Goal: Transaction & Acquisition: Subscribe to service/newsletter

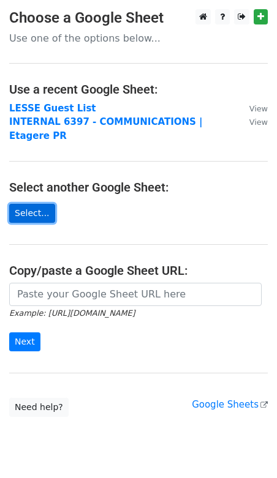
click at [45, 204] on link "Select..." at bounding box center [32, 213] width 46 height 19
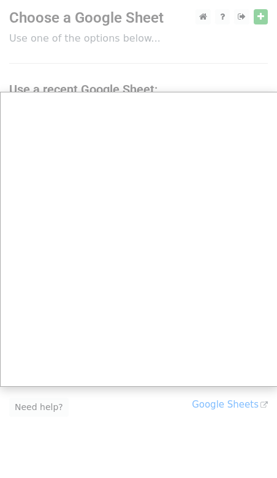
scroll to position [19, 0]
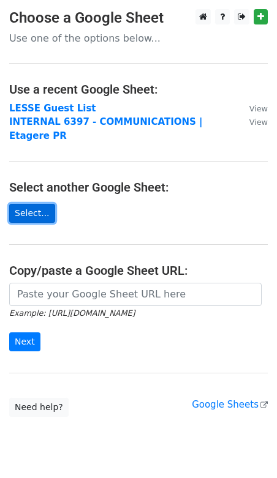
click at [42, 204] on link "Select..." at bounding box center [32, 213] width 46 height 19
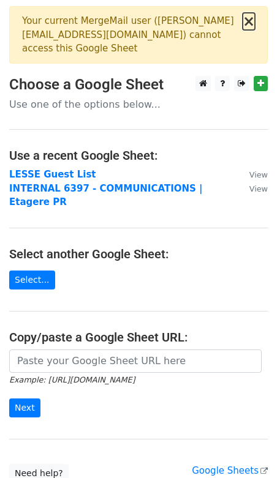
click at [250, 24] on button "×" at bounding box center [248, 21] width 12 height 15
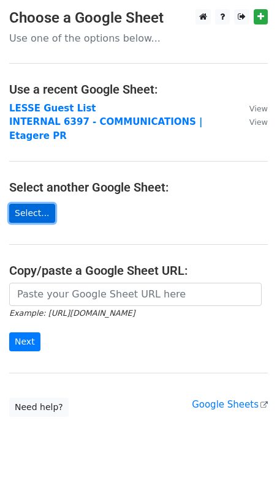
click at [42, 204] on link "Select..." at bounding box center [32, 213] width 46 height 19
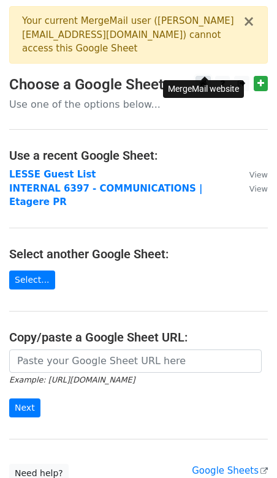
click at [210, 76] on link at bounding box center [202, 83] width 15 height 15
click at [39, 464] on link "Need help?" at bounding box center [38, 473] width 59 height 19
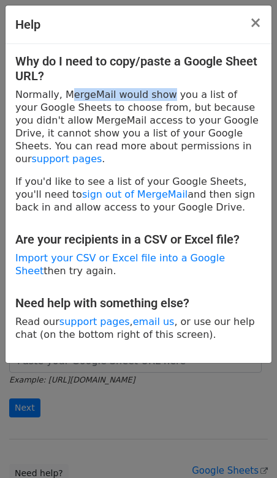
drag, startPoint x: 62, startPoint y: 91, endPoint x: 150, endPoint y: 92, distance: 87.5
click at [150, 92] on p "Normally, MergeMail would show you a list of your Google Sheets to choose from,…" at bounding box center [138, 126] width 246 height 77
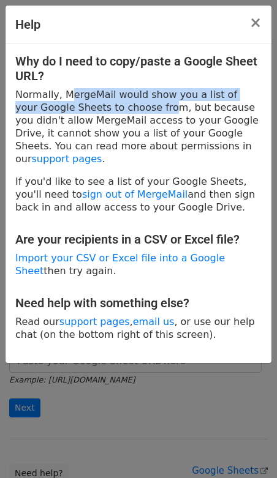
drag, startPoint x: 59, startPoint y: 92, endPoint x: 136, endPoint y: 101, distance: 78.2
click at [135, 101] on p "Normally, MergeMail would show you a list of your Google Sheets to choose from,…" at bounding box center [138, 126] width 246 height 77
click at [136, 101] on p "Normally, MergeMail would show you a list of your Google Sheets to choose from,…" at bounding box center [138, 126] width 246 height 77
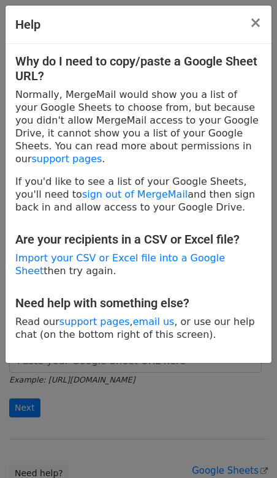
click at [228, 360] on div "Help × Why do I need to copy/paste a Google Sheet URL? Normally, MergeMail woul…" at bounding box center [138, 239] width 277 height 478
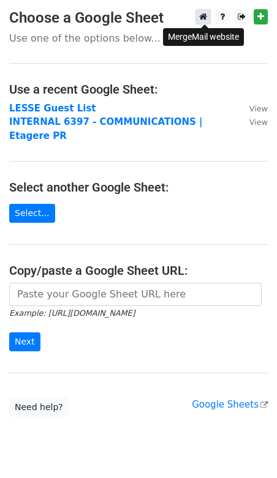
click at [206, 18] on icon at bounding box center [203, 16] width 8 height 9
click at [201, 16] on icon at bounding box center [203, 16] width 8 height 9
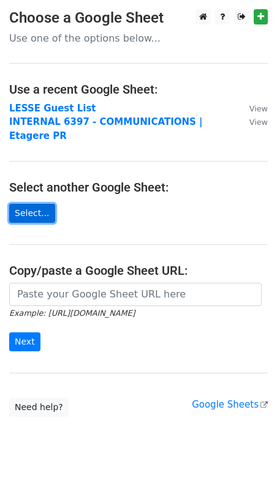
click at [37, 204] on link "Select..." at bounding box center [32, 213] width 46 height 19
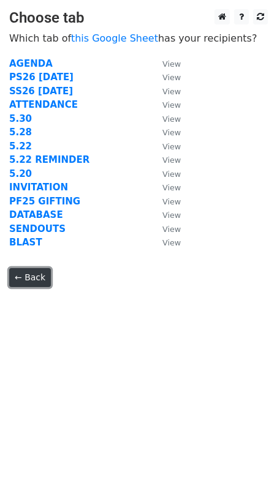
click at [29, 273] on link "← Back" at bounding box center [30, 277] width 42 height 19
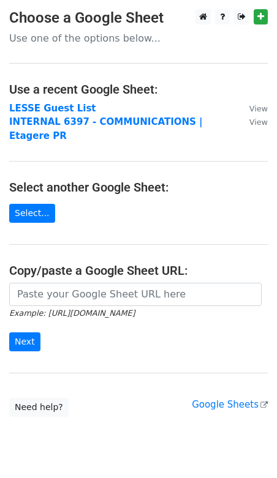
click at [34, 185] on main "Choose a Google Sheet Use one of the options below... Use a recent Google Sheet…" at bounding box center [138, 213] width 277 height 408
click at [34, 204] on link "Select..." at bounding box center [32, 213] width 46 height 19
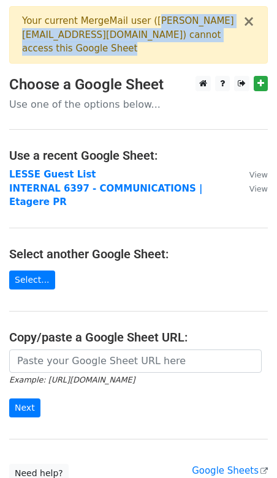
drag, startPoint x: 149, startPoint y: 26, endPoint x: 183, endPoint y: 43, distance: 38.6
click at [183, 43] on div "× Your current MergeMail user ( filip@etagere-pr.com ) cannot access this Googl…" at bounding box center [138, 35] width 258 height 58
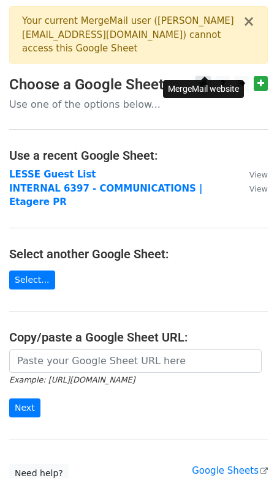
click at [209, 76] on link at bounding box center [202, 83] width 15 height 15
click at [42, 270] on link "Select..." at bounding box center [32, 279] width 46 height 19
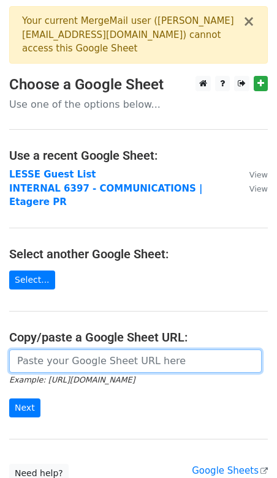
click at [72, 349] on input "url" at bounding box center [135, 360] width 252 height 23
paste input "[URL][DOMAIN_NAME]"
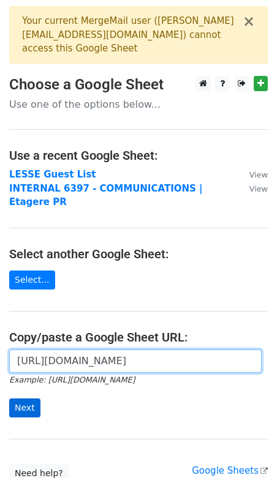
type input "https://docs.google.com/spreadsheets/d/1a1XZvGMExkz5LMy95je7TVRQ-a8YUJNaMKxW-fU…"
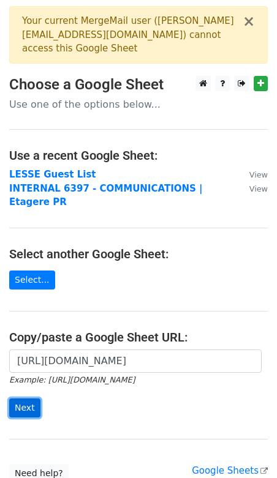
scroll to position [0, 0]
click at [30, 398] on input "Next" at bounding box center [24, 407] width 31 height 19
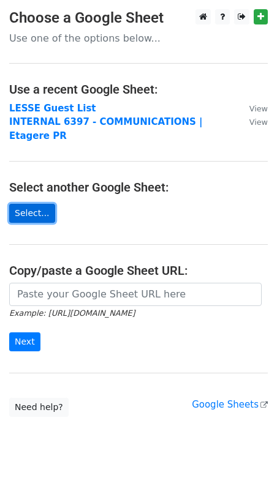
click at [39, 204] on link "Select..." at bounding box center [32, 213] width 46 height 19
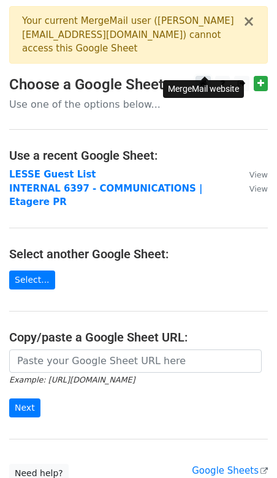
click at [204, 79] on icon at bounding box center [203, 83] width 8 height 9
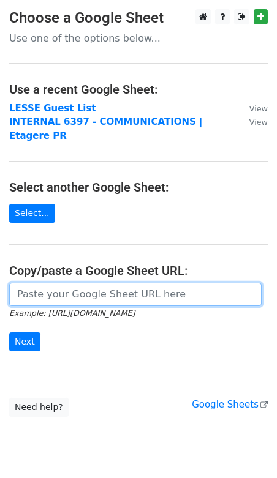
click at [61, 283] on input "url" at bounding box center [135, 294] width 252 height 23
paste input "[URL][DOMAIN_NAME]"
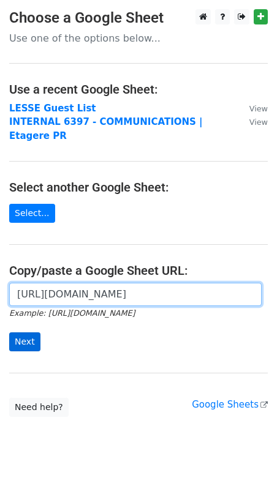
type input "[URL][DOMAIN_NAME]"
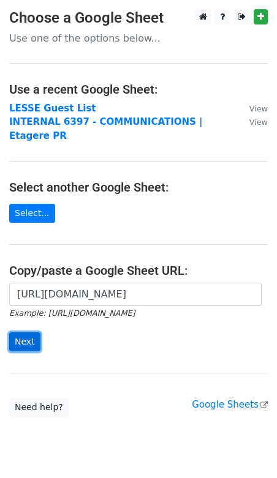
scroll to position [0, 0]
click at [21, 332] on input "Next" at bounding box center [24, 341] width 31 height 19
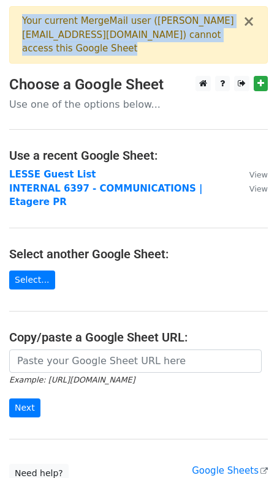
drag, startPoint x: 23, startPoint y: 21, endPoint x: 166, endPoint y: 40, distance: 144.5
click at [166, 40] on div "Your current MergeMail user ( filip@etagere-pr.com ) cannot access this Google …" at bounding box center [132, 35] width 220 height 42
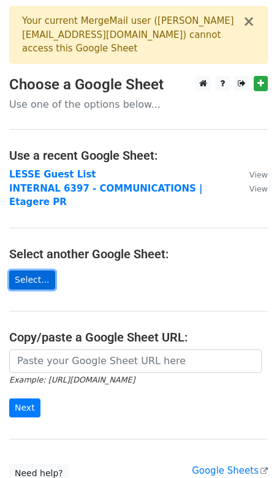
click at [41, 270] on link "Select..." at bounding box center [32, 279] width 46 height 19
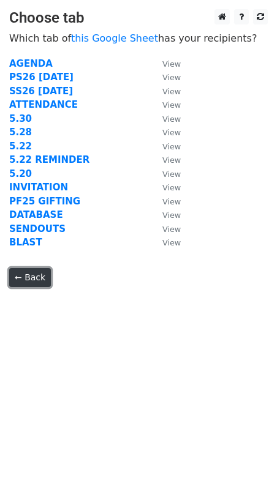
click at [35, 276] on link "← Back" at bounding box center [30, 277] width 42 height 19
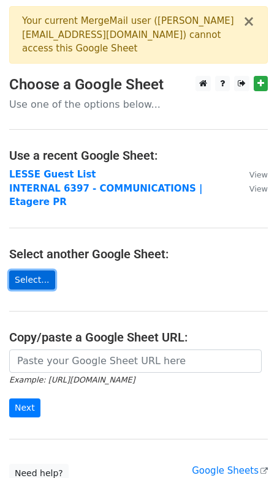
click at [45, 270] on link "Select..." at bounding box center [32, 279] width 46 height 19
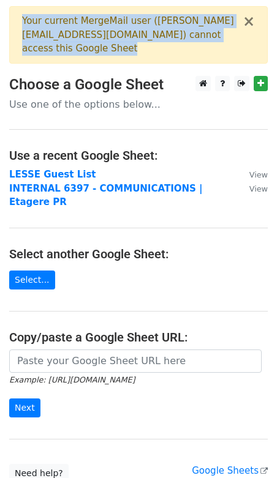
drag, startPoint x: 24, startPoint y: 19, endPoint x: 182, endPoint y: 31, distance: 158.3
click at [182, 32] on div "Your current MergeMail user ( [PERSON_NAME][EMAIL_ADDRESS][DOMAIN_NAME] ) canno…" at bounding box center [132, 35] width 220 height 42
click at [182, 31] on div "Your current MergeMail user ( [PERSON_NAME][EMAIL_ADDRESS][DOMAIN_NAME] ) canno…" at bounding box center [132, 35] width 220 height 42
drag, startPoint x: 189, startPoint y: 32, endPoint x: 88, endPoint y: 17, distance: 102.2
click at [88, 17] on div "Your current MergeMail user ( filip@etagere-pr.com ) cannot access this Google …" at bounding box center [132, 35] width 220 height 42
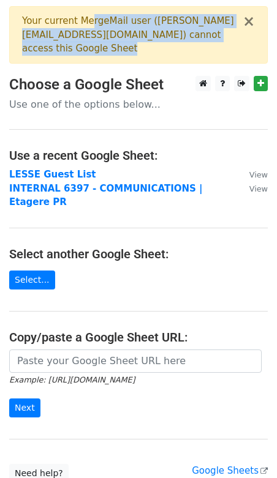
click at [88, 17] on div "Your current MergeMail user ( filip@etagere-pr.com ) cannot access this Google …" at bounding box center [132, 35] width 220 height 42
drag, startPoint x: 92, startPoint y: 18, endPoint x: 163, endPoint y: 35, distance: 73.8
click at [163, 35] on div "Your current MergeMail user ( filip@etagere-pr.com ) cannot access this Google …" at bounding box center [132, 35] width 220 height 42
drag, startPoint x: 170, startPoint y: 35, endPoint x: 66, endPoint y: 24, distance: 104.1
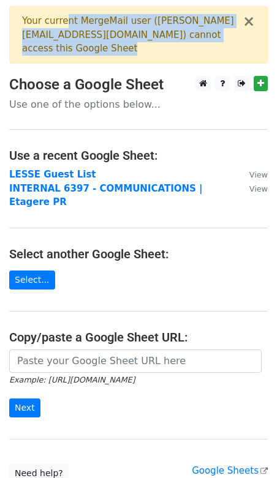
click at [66, 24] on div "Your current MergeMail user ( filip@etagere-pr.com ) cannot access this Google …" at bounding box center [132, 35] width 220 height 42
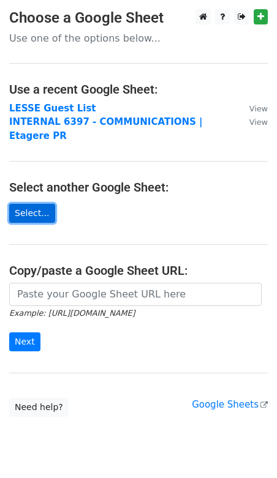
click at [40, 204] on link "Select..." at bounding box center [32, 213] width 46 height 19
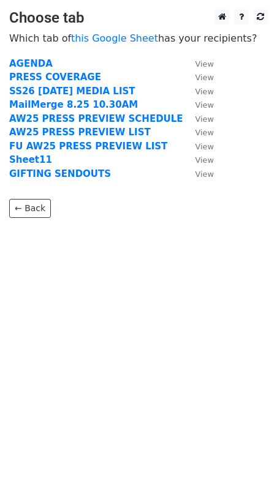
click at [35, 223] on body "Choose tab Which tab of this Google Sheet has your recipients? AGENDA View PRES…" at bounding box center [138, 138] width 277 height 258
click at [35, 215] on link "← Back" at bounding box center [30, 208] width 42 height 19
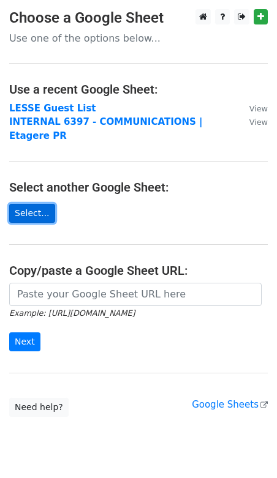
click at [36, 204] on link "Select..." at bounding box center [32, 213] width 46 height 19
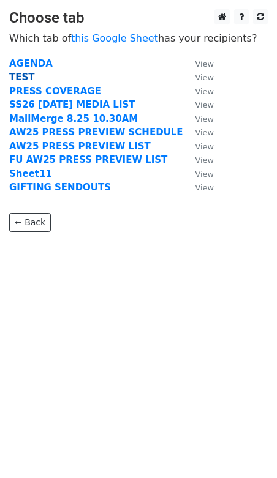
click at [18, 78] on strong "TEST" at bounding box center [22, 77] width 26 height 11
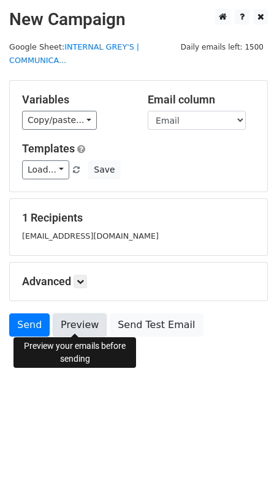
click at [69, 314] on link "Preview" at bounding box center [80, 324] width 54 height 23
click at [83, 323] on link "Preview" at bounding box center [80, 324] width 54 height 23
click at [76, 321] on link "Preview" at bounding box center [80, 324] width 54 height 23
click at [86, 320] on link "Preview" at bounding box center [80, 324] width 54 height 23
click at [95, 395] on html "New Campaign Daily emails left: 1500 Google Sheet: INTERNAL GREY'S | COMMUNICA.…" at bounding box center [138, 239] width 277 height 478
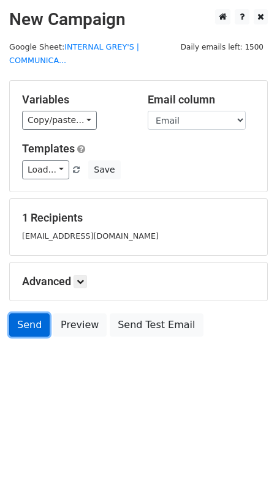
click at [30, 321] on link "Send" at bounding box center [29, 324] width 40 height 23
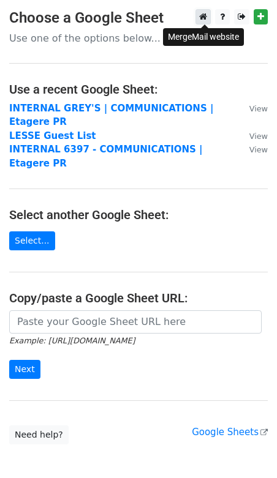
click at [209, 14] on link at bounding box center [202, 16] width 15 height 15
click at [47, 231] on link "Select..." at bounding box center [32, 240] width 46 height 19
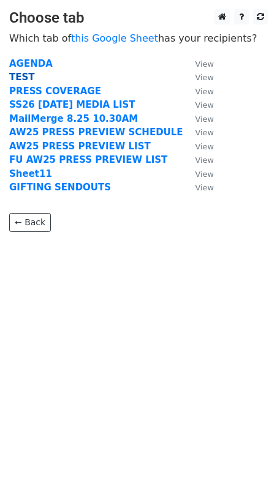
click at [23, 76] on strong "TEST" at bounding box center [22, 77] width 26 height 11
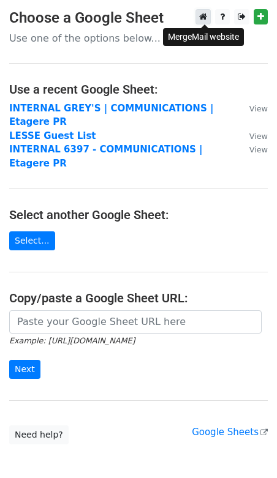
click at [207, 18] on icon at bounding box center [203, 16] width 8 height 9
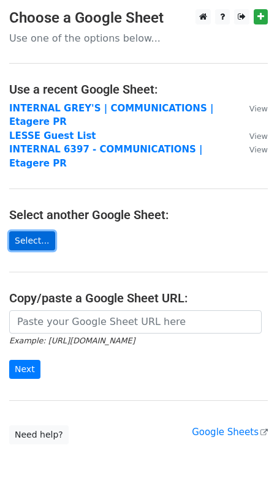
click at [31, 231] on link "Select..." at bounding box center [32, 240] width 46 height 19
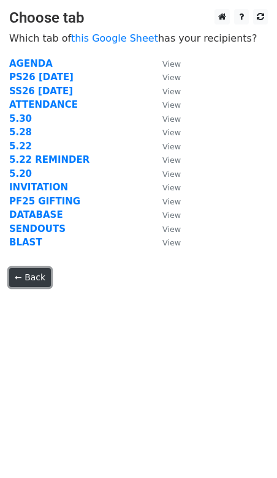
click at [38, 274] on link "← Back" at bounding box center [30, 277] width 42 height 19
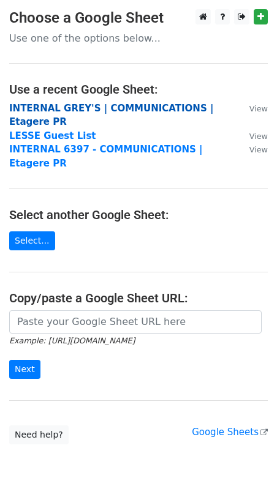
click at [35, 105] on strong "INTERNAL GREY'S | COMMUNICATIONS | Etagere PR" at bounding box center [111, 115] width 204 height 25
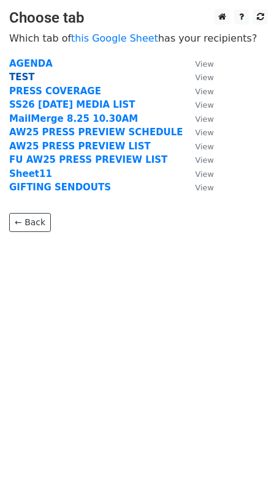
click at [22, 76] on strong "TEST" at bounding box center [22, 77] width 26 height 11
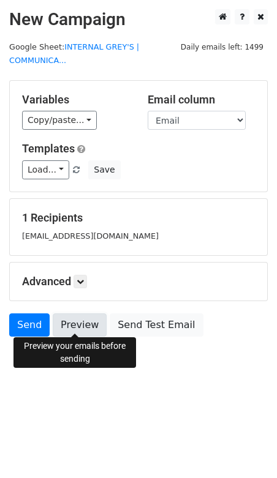
click at [85, 321] on link "Preview" at bounding box center [80, 324] width 54 height 23
click at [79, 278] on icon at bounding box center [79, 281] width 7 height 7
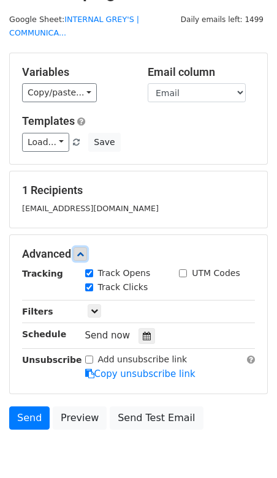
scroll to position [32, 0]
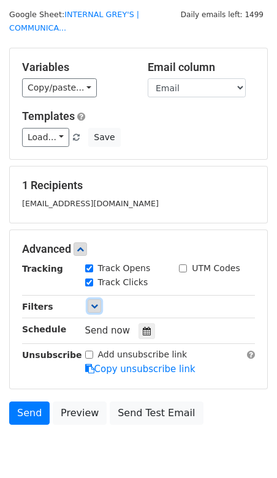
click at [89, 301] on link at bounding box center [94, 305] width 13 height 13
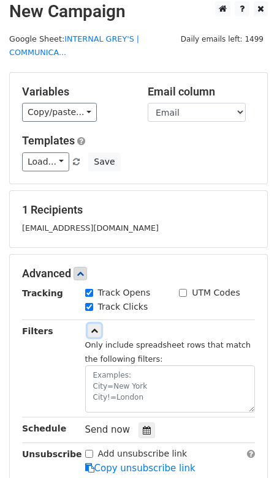
scroll to position [0, 0]
